Goal: Transaction & Acquisition: Purchase product/service

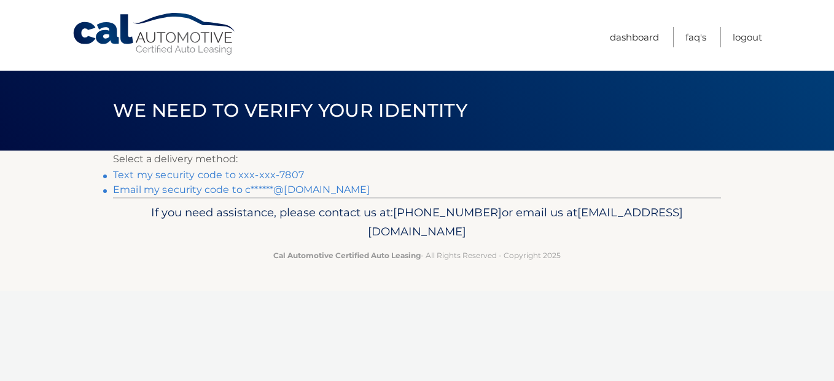
click at [292, 169] on link "Text my security code to xxx-xxx-7807" at bounding box center [208, 175] width 191 height 12
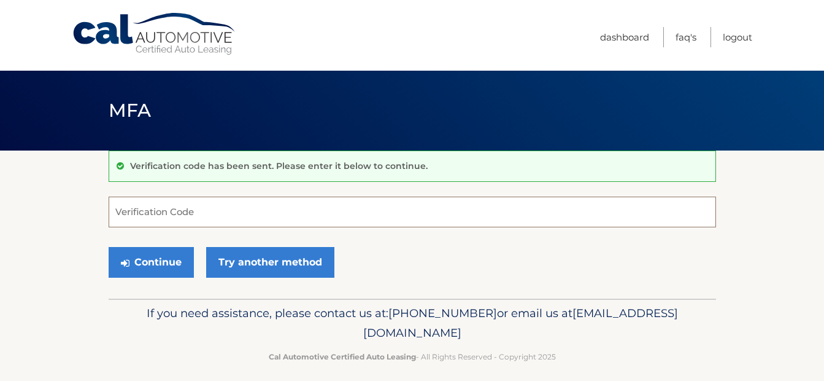
click at [194, 209] on input "Verification Code" at bounding box center [413, 211] width 608 height 31
type input "2152"
click at [109, 247] on button "Continue" at bounding box center [151, 262] width 85 height 31
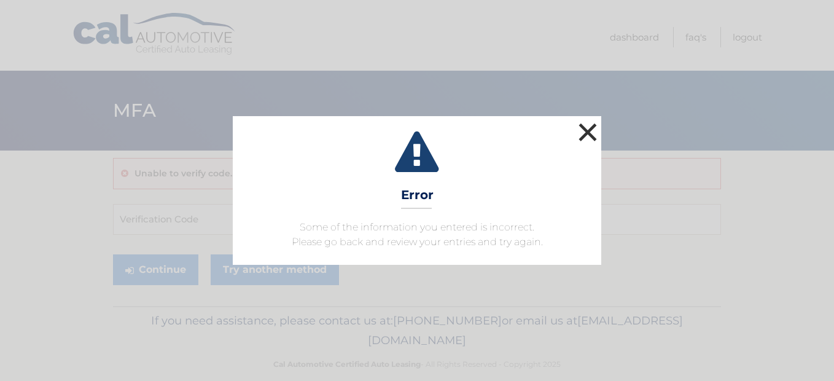
click at [587, 124] on button "×" at bounding box center [587, 132] width 25 height 25
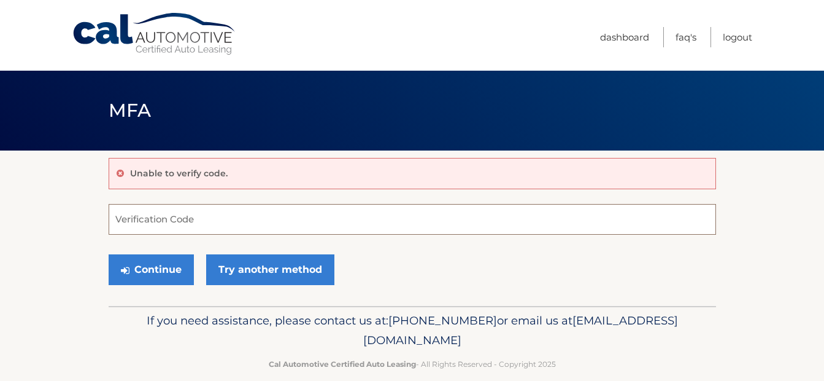
click at [171, 213] on input "Verification Code" at bounding box center [413, 219] width 608 height 31
click at [201, 252] on div "Continue Try another method" at bounding box center [413, 270] width 608 height 42
click at [179, 204] on input "Verification Code" at bounding box center [413, 219] width 608 height 31
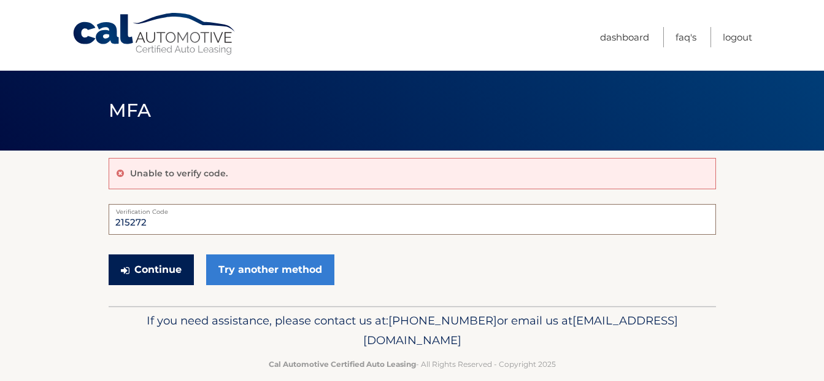
type input "215272"
click at [184, 280] on button "Continue" at bounding box center [151, 269] width 85 height 31
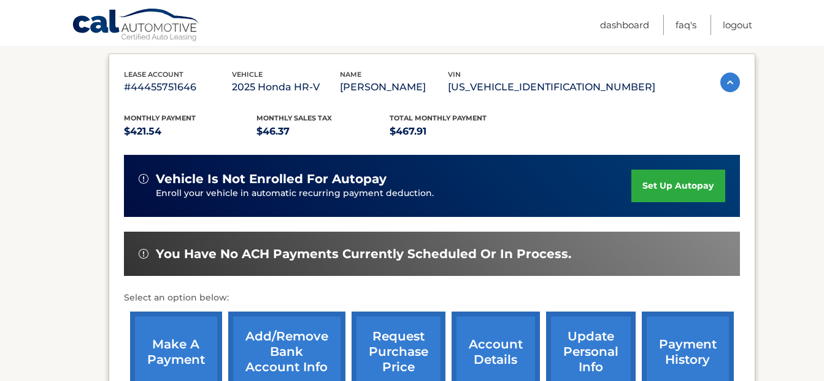
scroll to position [246, 0]
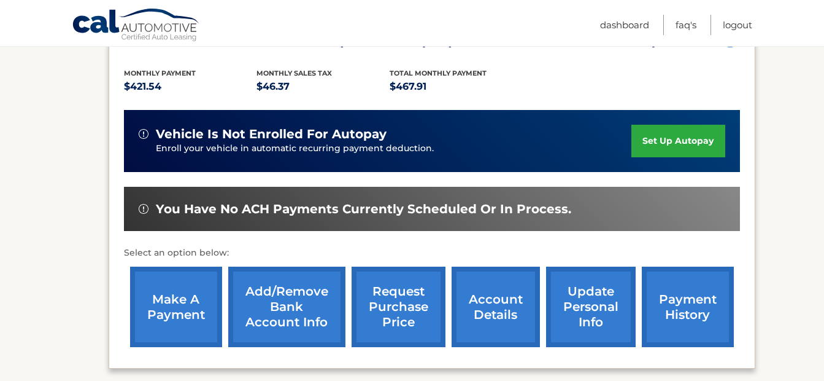
click at [159, 304] on link "make a payment" at bounding box center [176, 306] width 92 height 80
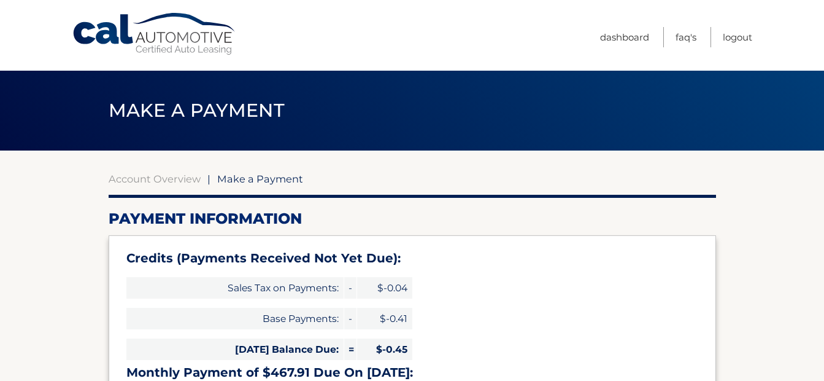
select select "ODhjODZlZDgtNDRhZS00NTk3LWE4MjktOWE0YmIyZWVlOTdl"
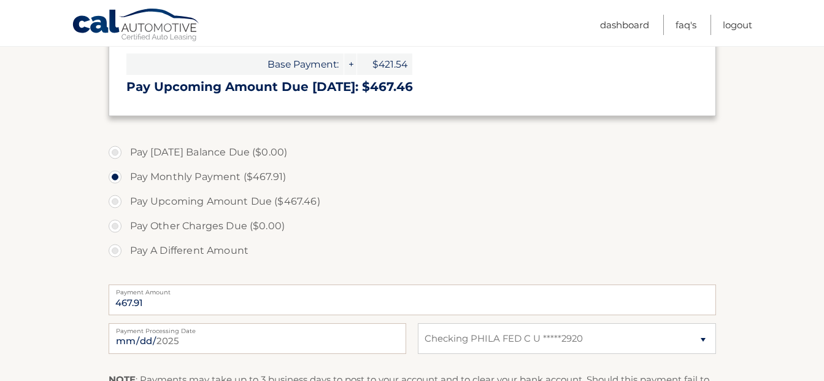
scroll to position [430, 0]
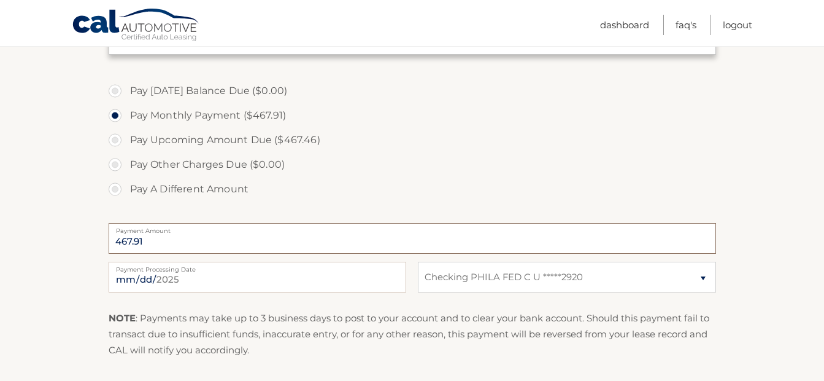
click at [184, 242] on input "467.91" at bounding box center [413, 238] width 608 height 31
drag, startPoint x: 184, startPoint y: 242, endPoint x: 92, endPoint y: 215, distance: 96.0
click at [92, 215] on section "Account Overview | Make a Payment Payment Information Credits (Payments Receive…" at bounding box center [412, 79] width 824 height 716
click at [129, 187] on label "Pay A Different Amount" at bounding box center [413, 189] width 608 height 25
click at [126, 187] on input "Pay A Different Amount" at bounding box center [120, 187] width 12 height 20
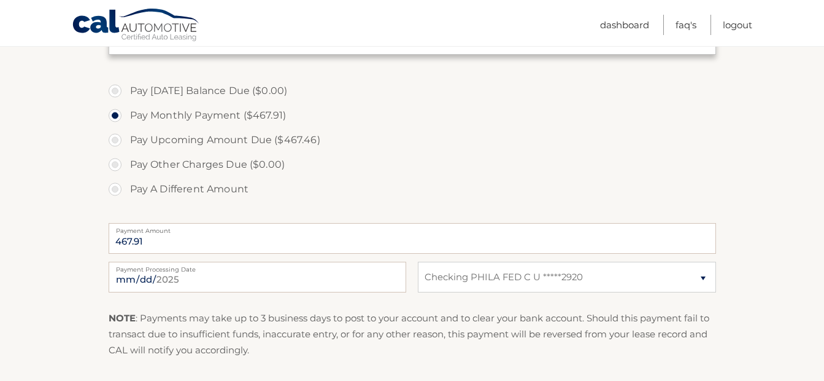
radio input "true"
click at [173, 239] on input "Payment Amount" at bounding box center [413, 238] width 608 height 31
type input "468.00"
click at [214, 266] on label "Payment Processing Date" at bounding box center [258, 267] width 298 height 10
click at [214, 266] on input "2025-09-20" at bounding box center [258, 277] width 298 height 31
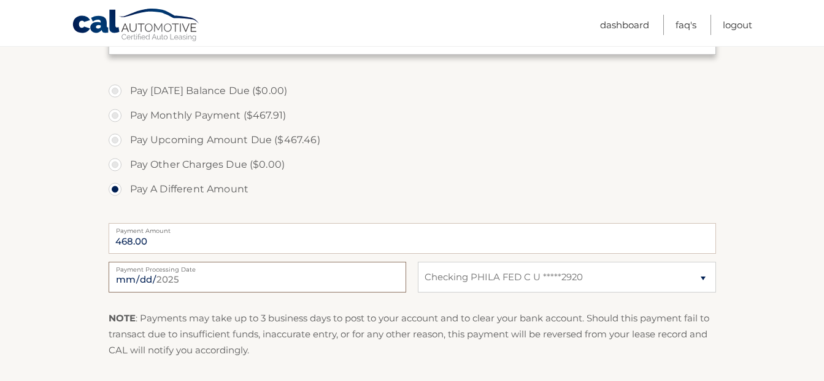
click at [196, 276] on input "2025-09-20" at bounding box center [258, 277] width 298 height 31
type input "2025-09-29"
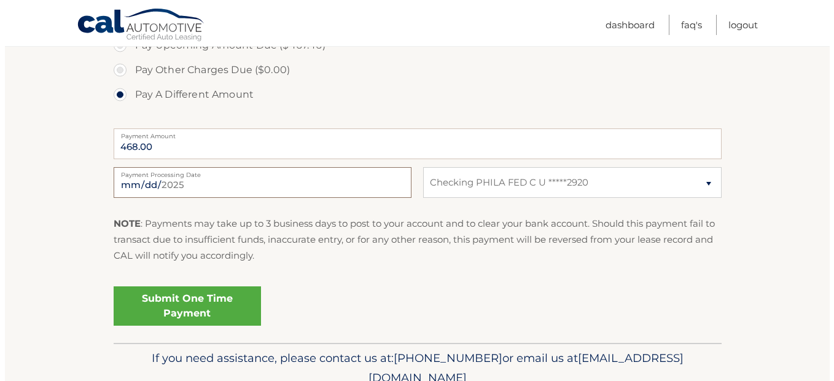
scroll to position [552, 0]
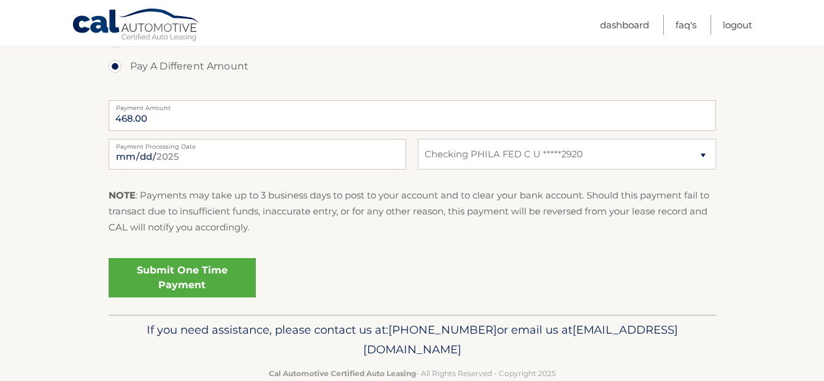
click at [209, 277] on link "Submit One Time Payment" at bounding box center [182, 277] width 147 height 39
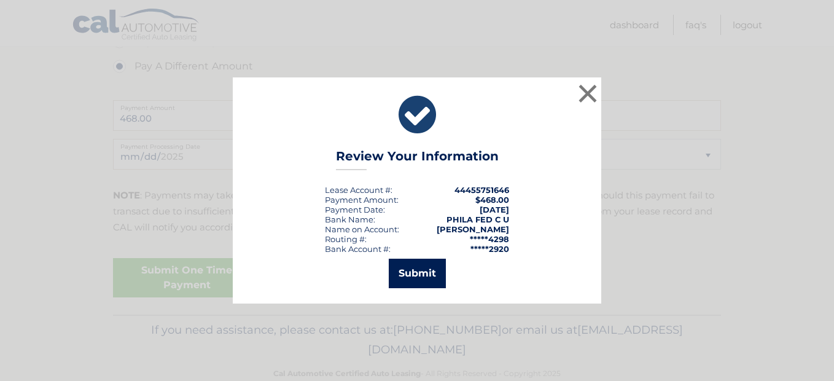
click at [433, 282] on button "Submit" at bounding box center [417, 272] width 57 height 29
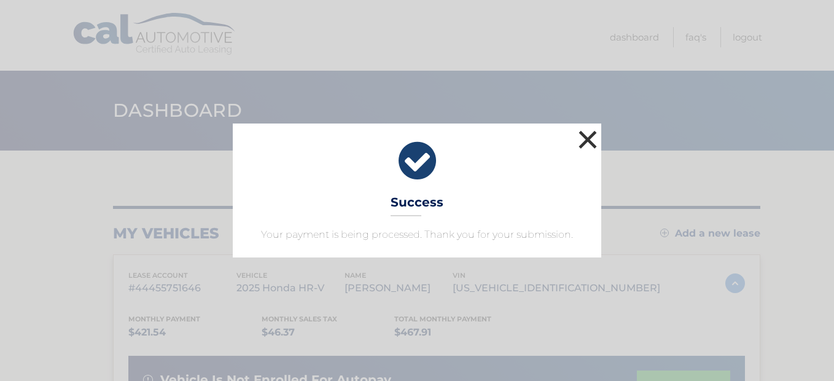
click at [590, 146] on button "×" at bounding box center [587, 139] width 25 height 25
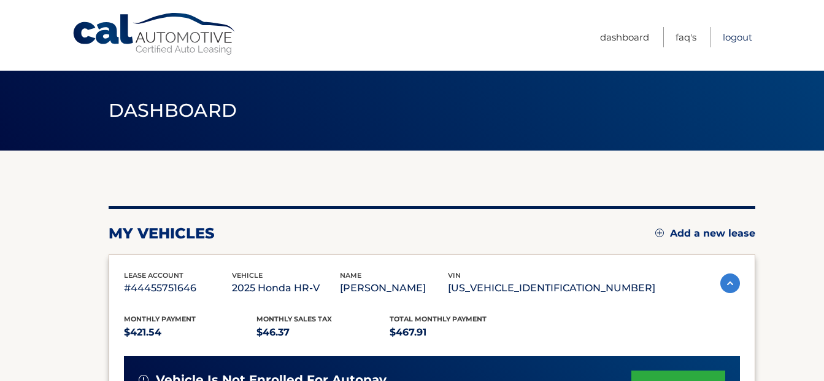
click at [748, 37] on link "Logout" at bounding box center [737, 37] width 29 height 20
